Goal: Task Accomplishment & Management: Manage account settings

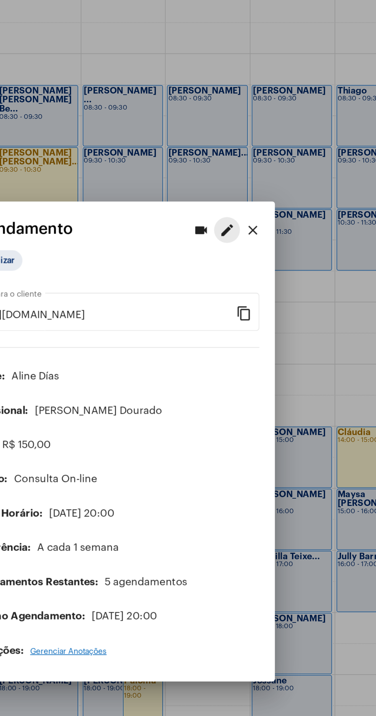
click at [257, 230] on mat-icon "edit" at bounding box center [255, 232] width 9 height 9
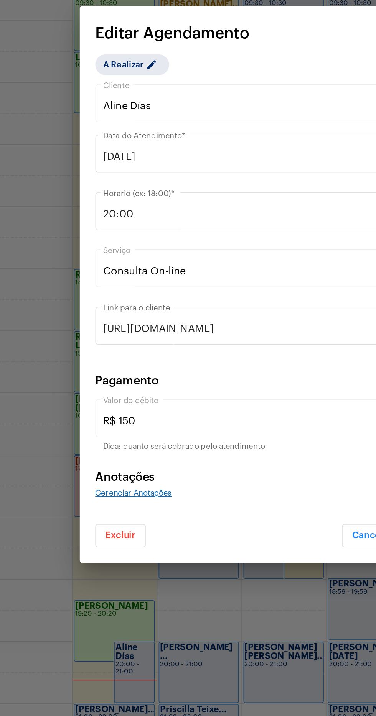
click at [102, 514] on div "Excluir Cancelar Salvar" at bounding box center [188, 502] width 212 height 23
click at [105, 514] on button "Excluir" at bounding box center [97, 508] width 30 height 14
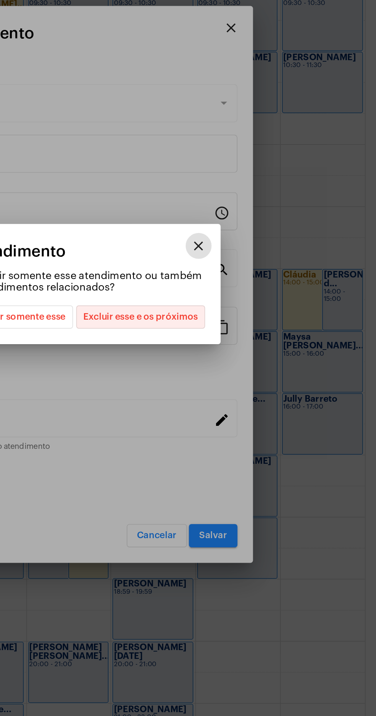
click at [252, 384] on span "Excluir esse e os próximos" at bounding box center [237, 377] width 68 height 13
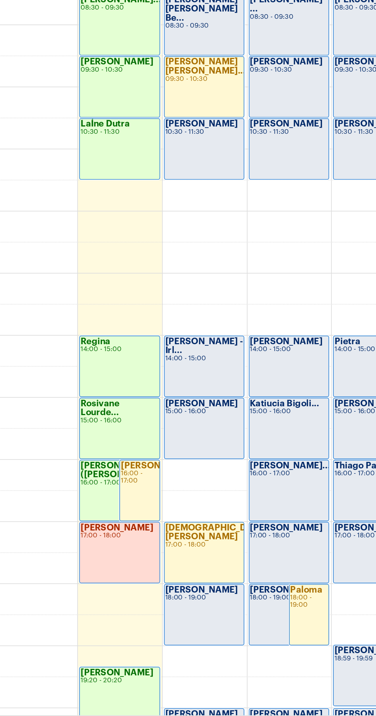
scroll to position [92, 0]
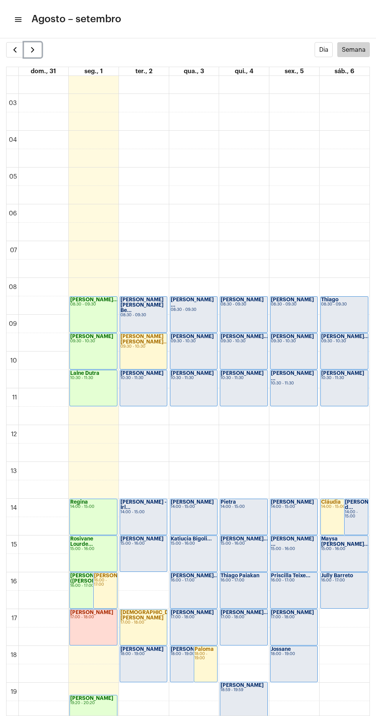
click at [32, 51] on span "button" at bounding box center [32, 49] width 9 height 9
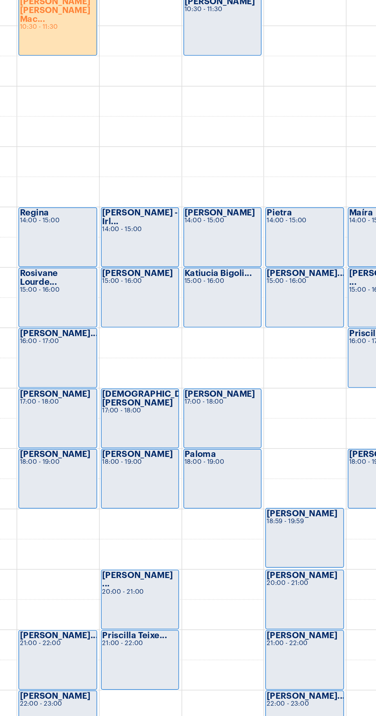
scroll to position [224, 0]
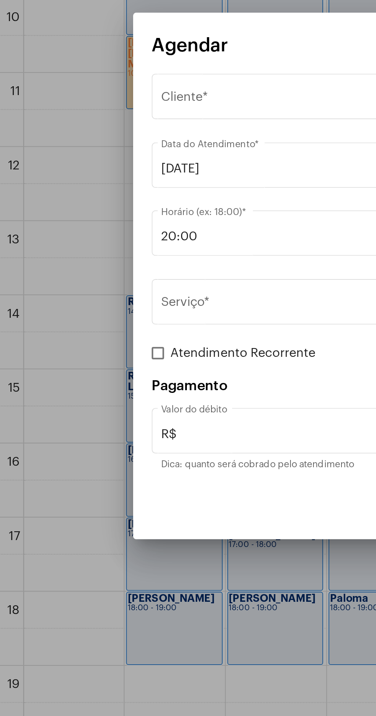
click at [136, 302] on input "[DATE]" at bounding box center [188, 304] width 203 height 7
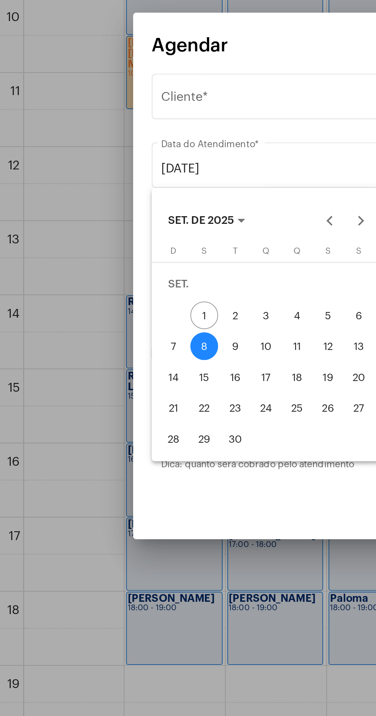
click at [147, 269] on div at bounding box center [188, 358] width 376 height 716
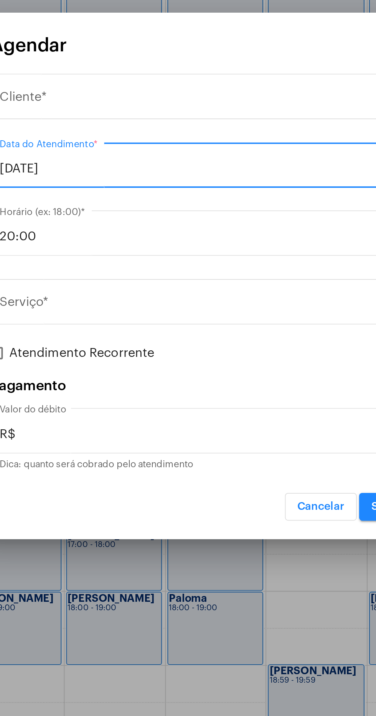
click at [173, 272] on div "Selecione o Cliente" at bounding box center [185, 270] width 196 height 7
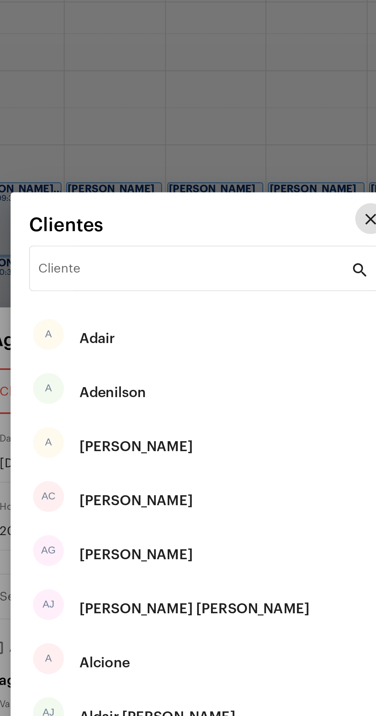
click at [164, 211] on input "Cliente" at bounding box center [183, 209] width 155 height 7
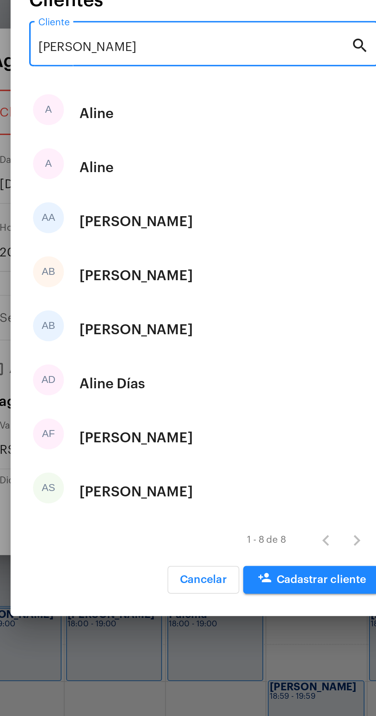
type input "[PERSON_NAME]"
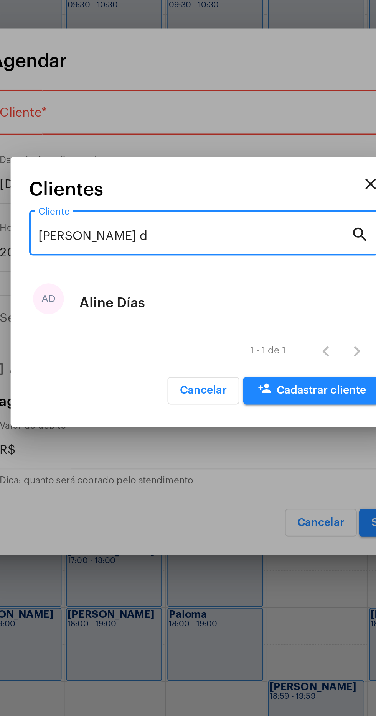
type input "[PERSON_NAME] d"
click at [175, 367] on div "AD [PERSON_NAME]" at bounding box center [187, 363] width 173 height 27
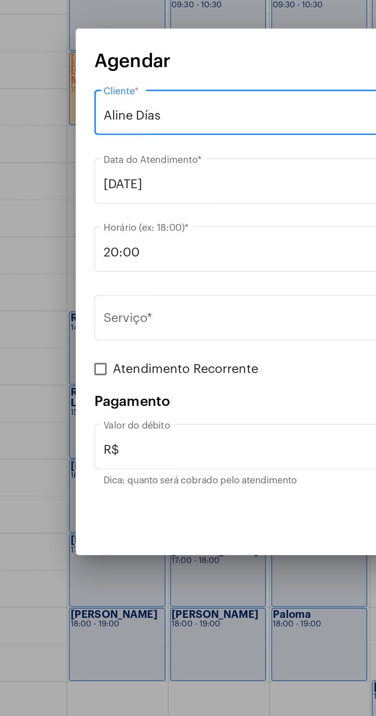
click at [152, 371] on input "Serviço *" at bounding box center [183, 372] width 193 height 7
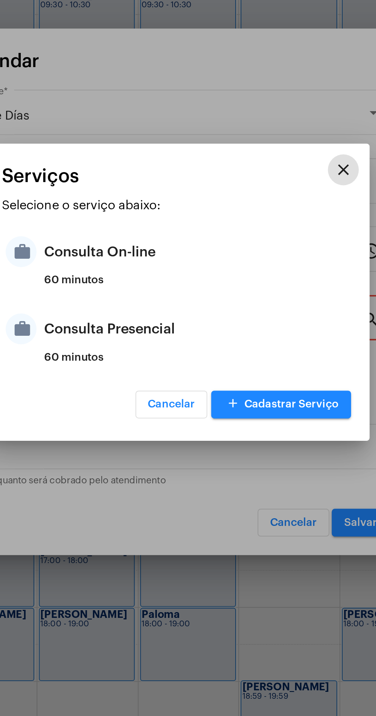
click at [188, 340] on div "Consulta On-line" at bounding box center [197, 338] width 150 height 23
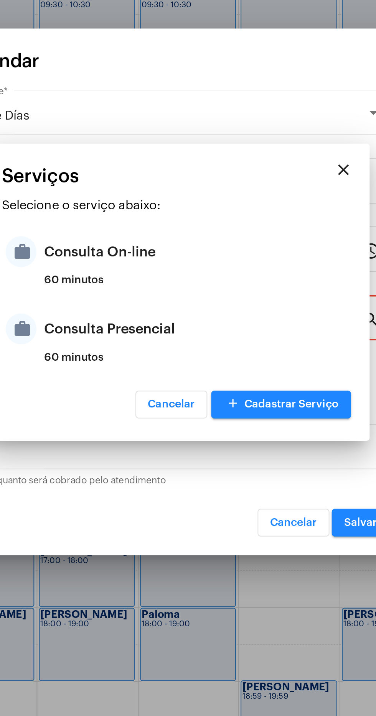
type input "Consulta On-line"
type input "R$ 150"
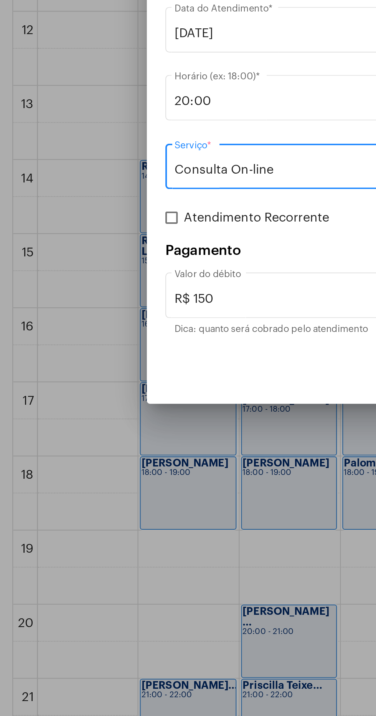
click at [85, 398] on span at bounding box center [85, 397] width 6 height 6
click at [85, 400] on input "Atendimento Recorrente" at bounding box center [85, 400] width 0 height 0
checkbox input "true"
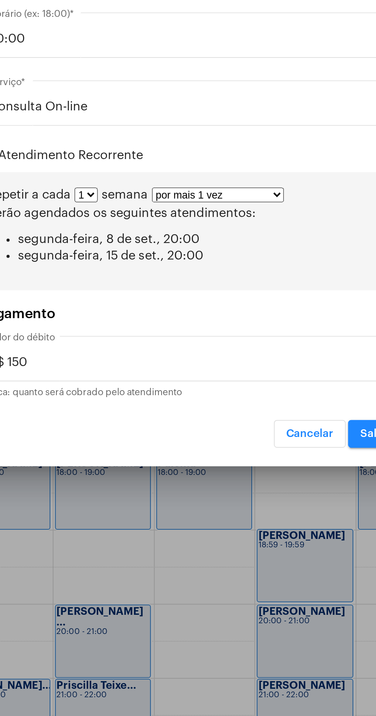
click at [217, 385] on select "por mais 1 vez por mais 2 vezes por mais 3 vezes por mais 4 vezes por mais 5 ve…" at bounding box center [201, 385] width 66 height 7
select select "1: 2"
click at [168, 382] on select "por mais 1 vez por mais 2 vezes por mais 3 vezes por mais 4 vezes por mais 5 ve…" at bounding box center [201, 385] width 66 height 7
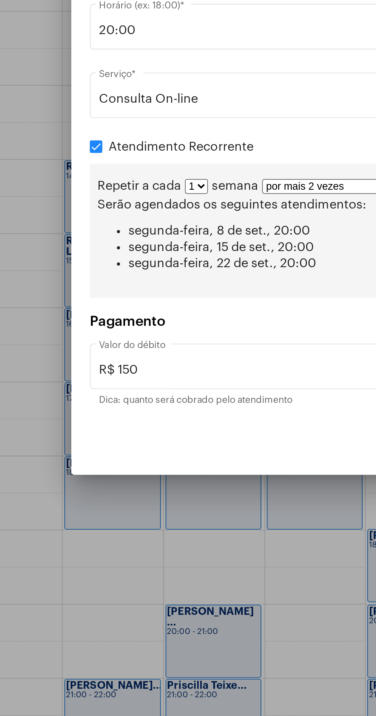
click at [137, 383] on select "1 2 3 4 5 6 7 8" at bounding box center [135, 380] width 12 height 7
click at [135, 380] on select "1 2 3 4 5 6 7 8" at bounding box center [135, 380] width 12 height 7
select select "1: 2"
click at [129, 377] on select "1 2 3 4 5 6 7 8" at bounding box center [135, 380] width 12 height 7
click at [208, 379] on select "por mais 1 vez por mais 2 vezes por mais 3 vezes por mais 4 vezes por mais 5 ve…" at bounding box center [204, 380] width 66 height 7
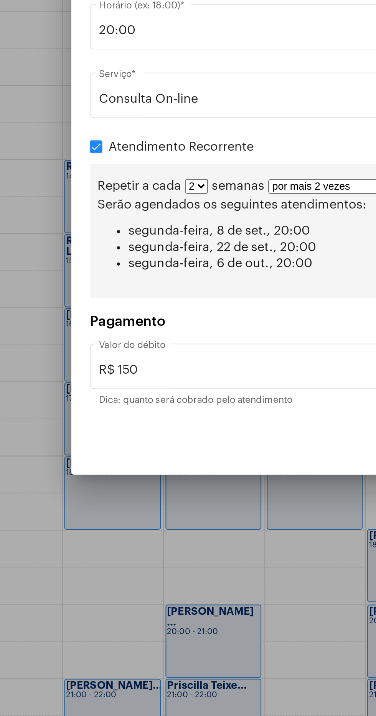
select select "10: 0"
click at [171, 377] on select "por mais 1 vez por mais 2 vezes por mais 3 vezes por mais 4 vezes por mais 5 ve…" at bounding box center [204, 380] width 66 height 7
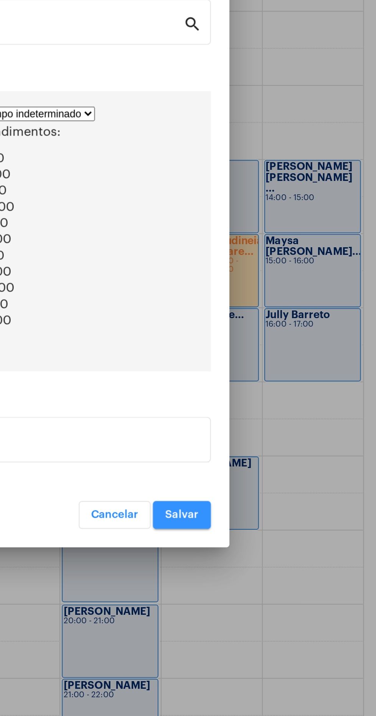
click at [284, 551] on button "Salvar" at bounding box center [279, 544] width 29 height 14
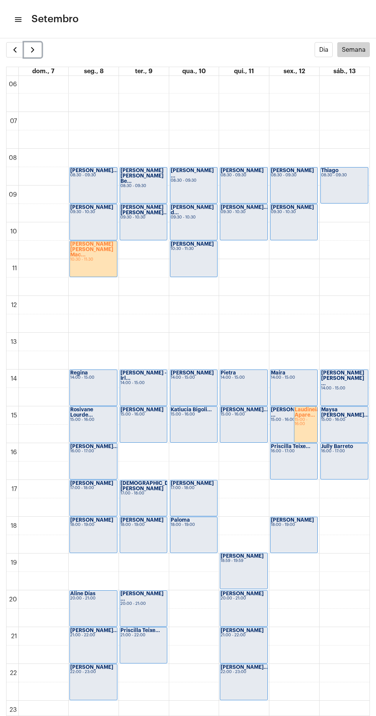
click at [34, 54] on span "button" at bounding box center [32, 49] width 9 height 9
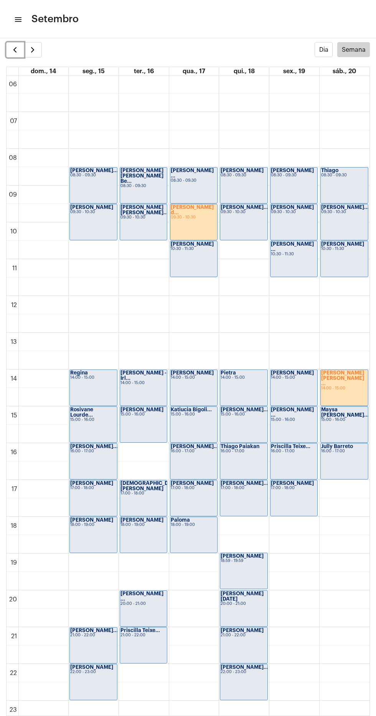
click at [14, 45] on span "button" at bounding box center [14, 49] width 9 height 9
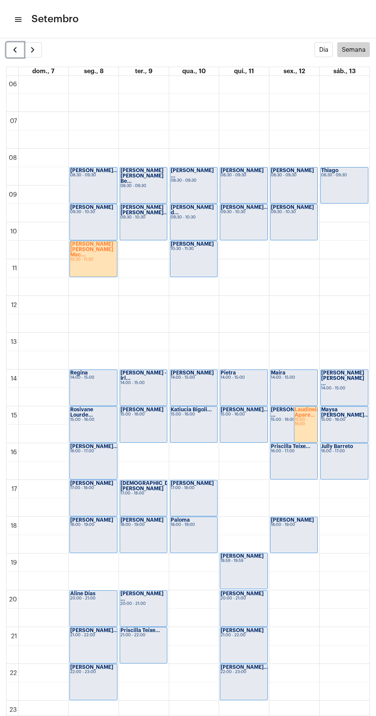
click at [15, 43] on button "button" at bounding box center [15, 49] width 18 height 15
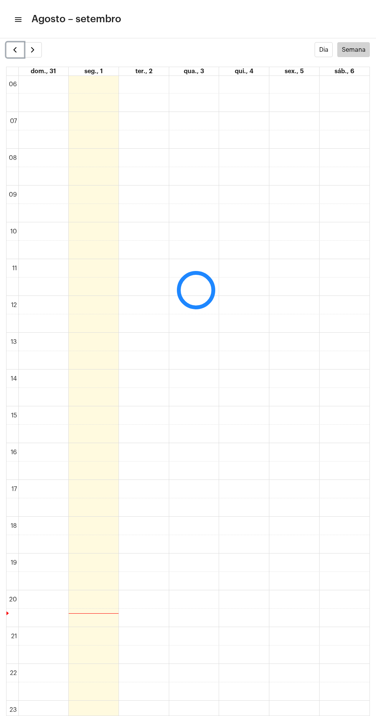
click at [15, 50] on span "button" at bounding box center [14, 49] width 9 height 9
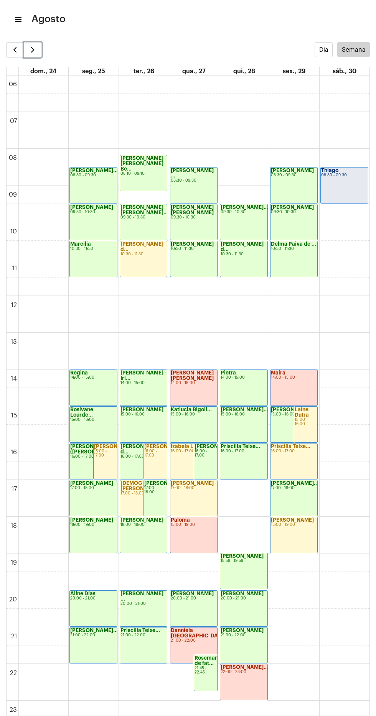
click at [37, 49] on button "button" at bounding box center [33, 49] width 18 height 15
